Goal: Information Seeking & Learning: Learn about a topic

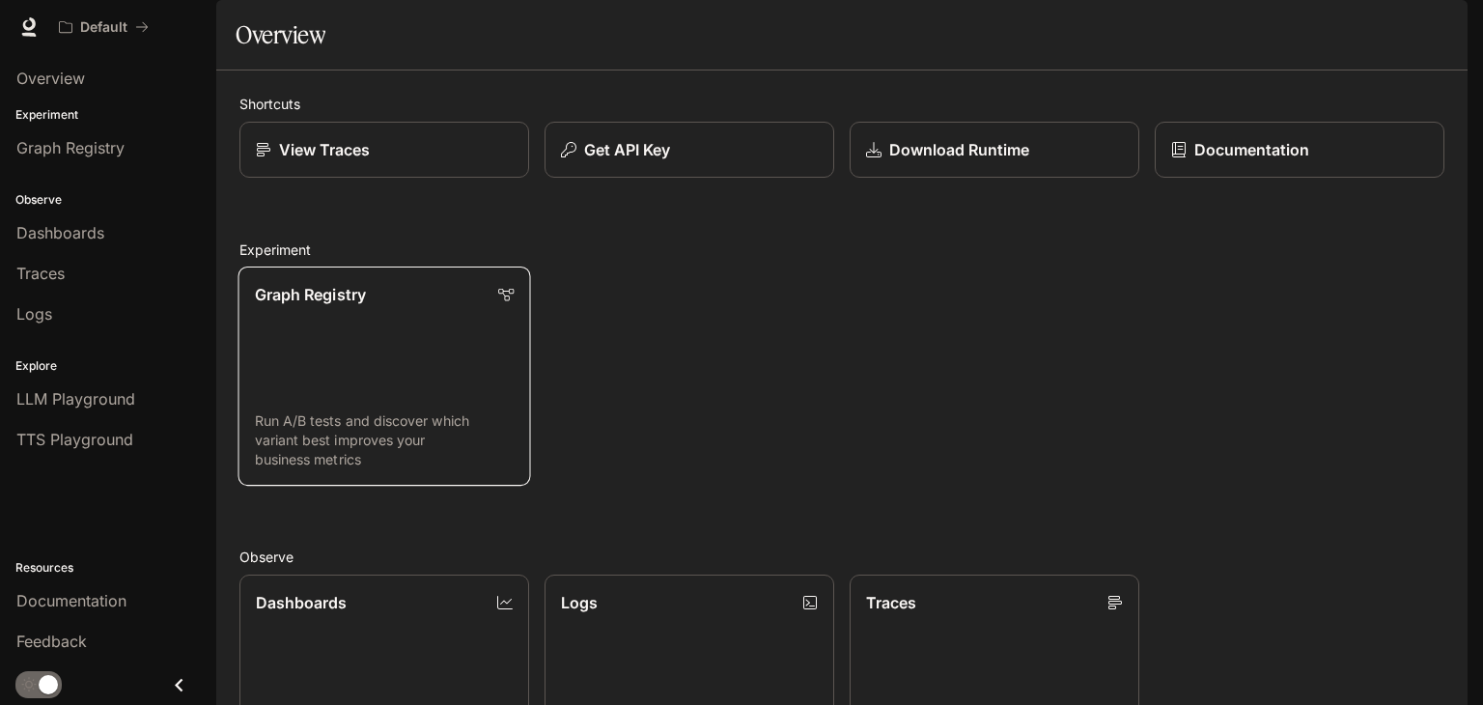
click at [307, 373] on link "Graph Registry Run A/B tests and discover which variant best improves your busi…" at bounding box center [384, 375] width 293 height 219
click at [340, 161] on p "View Traces" at bounding box center [324, 149] width 92 height 23
